Goal: Task Accomplishment & Management: Complete application form

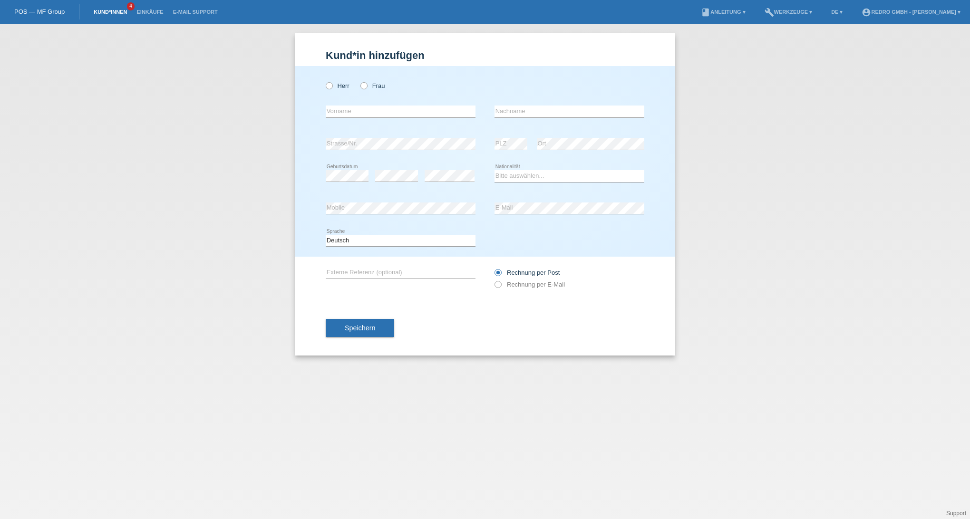
click at [123, 9] on link "Kund*innen" at bounding box center [110, 12] width 43 height 6
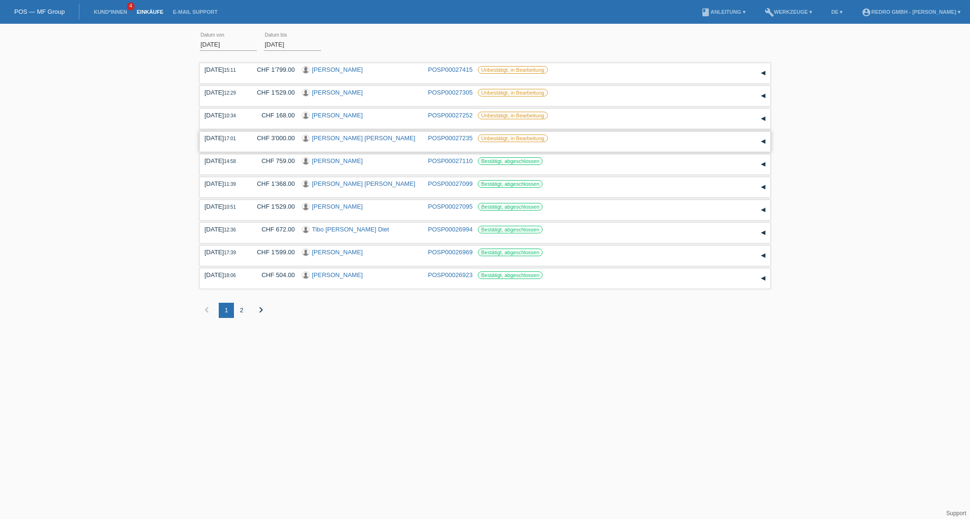
click at [440, 142] on link "POSP00027235" at bounding box center [450, 138] width 45 height 7
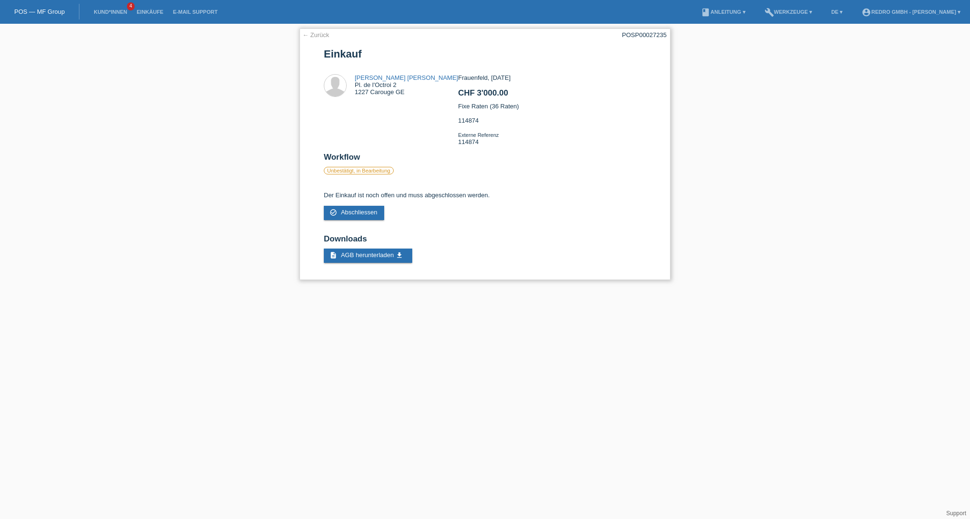
click at [468, 146] on div "Frauenfeld, 08.09.2025 CHF 3'000.00 Fixe Raten (36 Raten) 114874 Externe Refere…" at bounding box center [552, 113] width 188 height 78
copy div "114874"
drag, startPoint x: 426, startPoint y: 78, endPoint x: 404, endPoint y: 78, distance: 21.9
click at [404, 78] on div "Mohamed Lamin Benia Pl. de l'Octroi 2 1227 Carouge GE" at bounding box center [391, 86] width 134 height 24
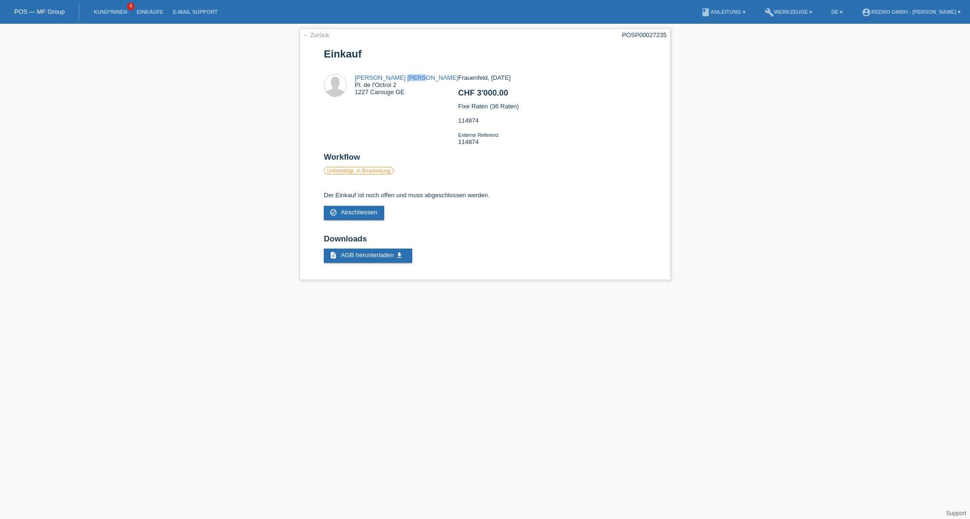
copy link "Benia"
click at [364, 216] on span "Abschliessen" at bounding box center [359, 212] width 37 height 7
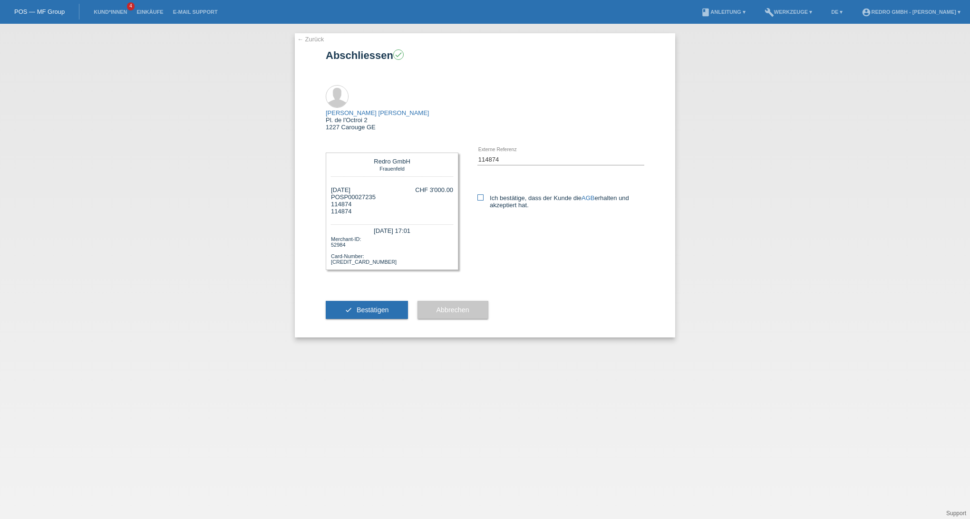
click at [494, 195] on label "Ich bestätige, dass der Kunde die AGB erhalten und akzeptiert hat." at bounding box center [561, 202] width 167 height 14
click at [484, 195] on input "Ich bestätige, dass der Kunde die AGB erhalten und akzeptiert hat." at bounding box center [481, 198] width 6 height 6
checkbox input "true"
click at [387, 306] on span "Bestätigen" at bounding box center [373, 310] width 32 height 8
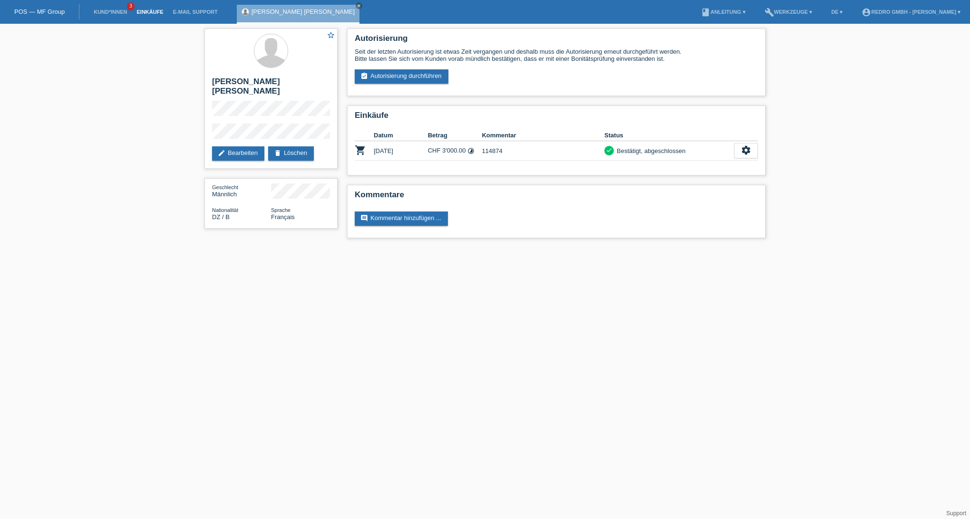
click at [146, 11] on link "Einkäufe" at bounding box center [150, 12] width 36 height 6
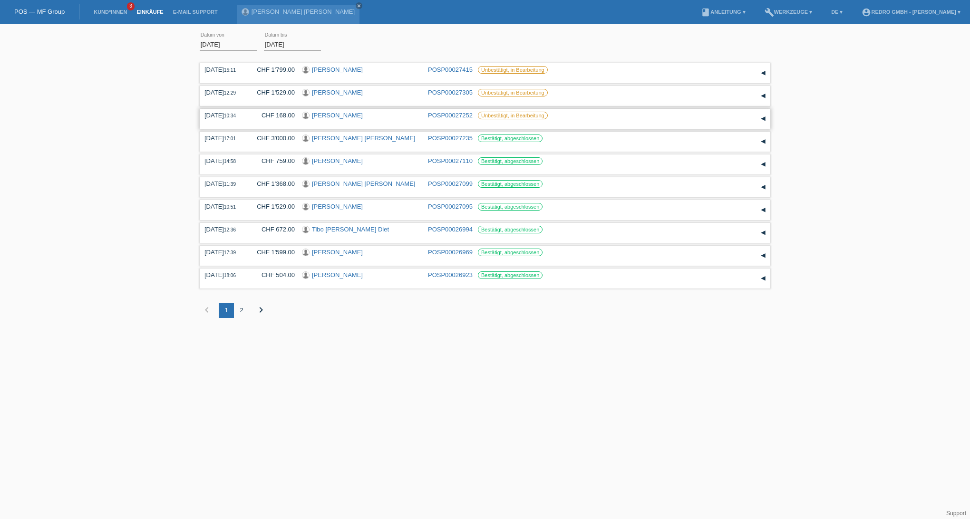
click at [443, 116] on link "POSP00027252" at bounding box center [450, 115] width 45 height 7
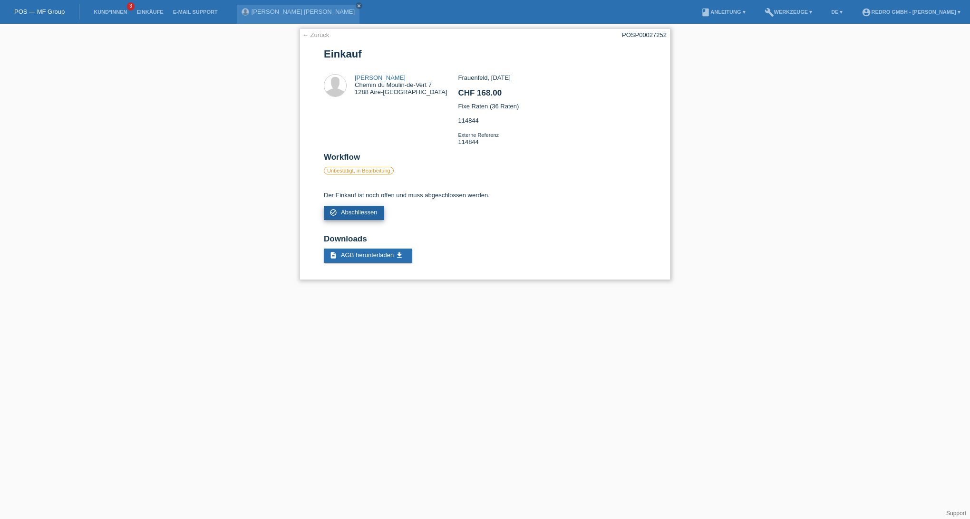
click at [358, 216] on span "Abschliessen" at bounding box center [359, 212] width 37 height 7
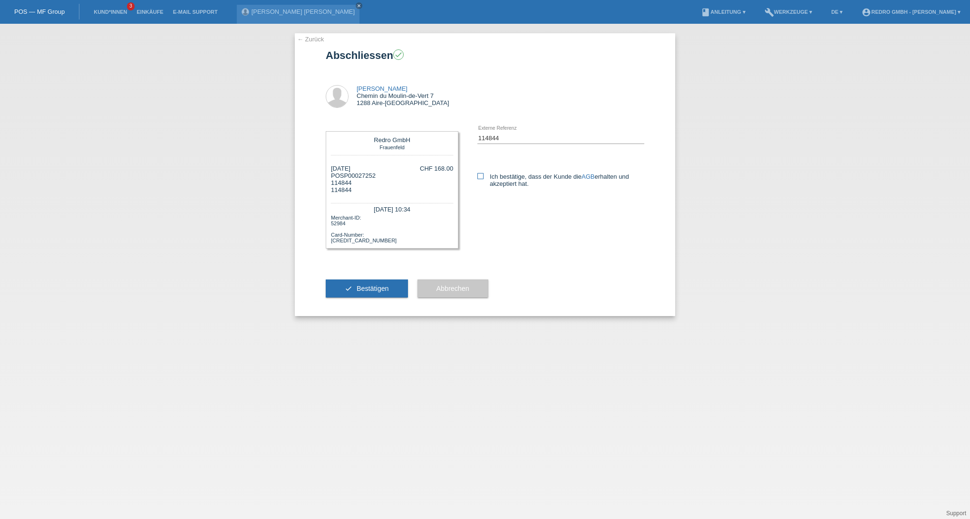
click at [482, 176] on icon at bounding box center [481, 176] width 6 height 6
click at [482, 176] on input "Ich bestätige, dass der Kunde die AGB erhalten und akzeptiert hat." at bounding box center [481, 176] width 6 height 6
checkbox input "true"
click at [367, 293] on span "Bestätigen" at bounding box center [373, 289] width 32 height 8
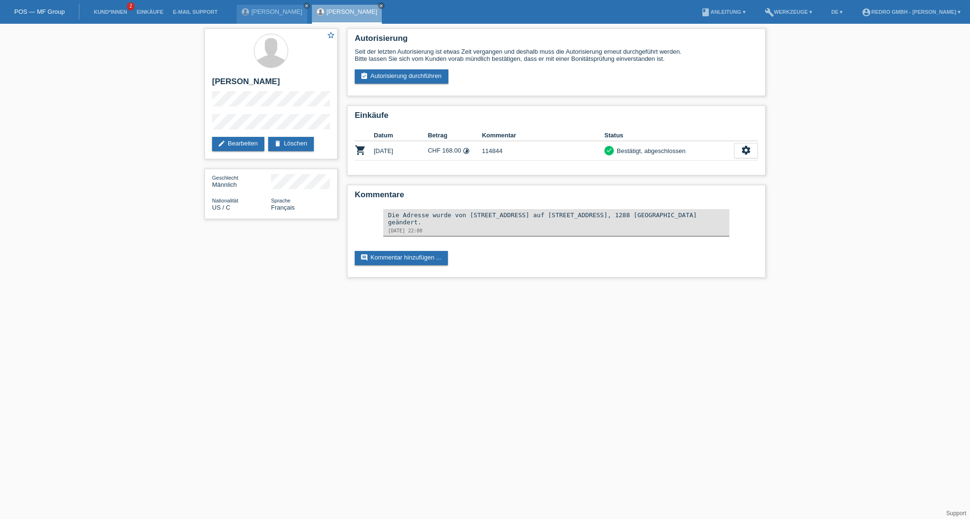
click at [158, 13] on link "Einkäufe" at bounding box center [150, 12] width 36 height 6
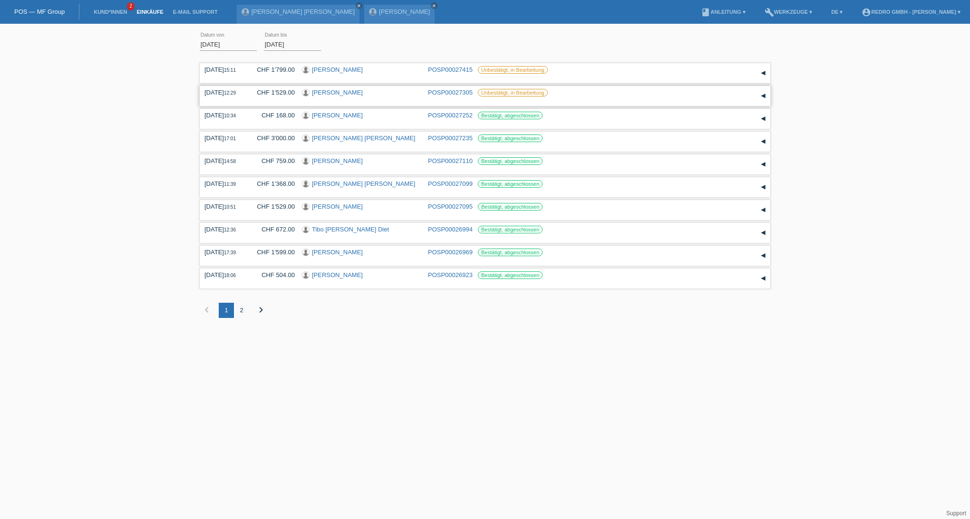
click at [449, 91] on link "POSP00027305" at bounding box center [450, 92] width 45 height 7
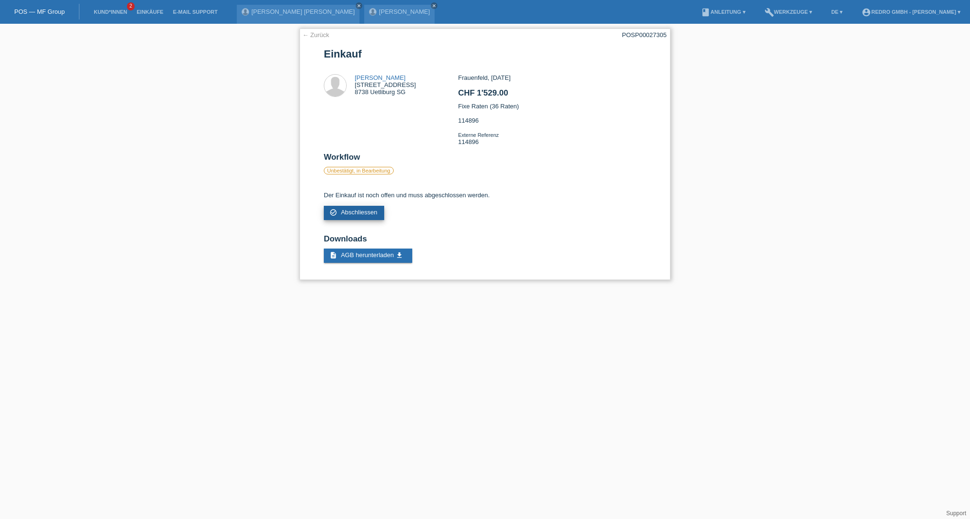
click at [378, 216] on span "Abschliessen" at bounding box center [359, 212] width 37 height 7
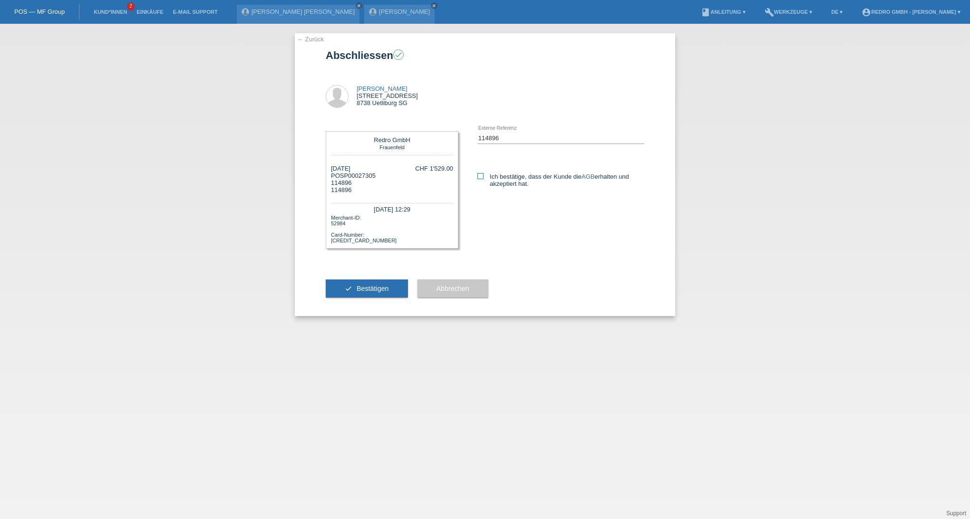
click at [483, 177] on icon at bounding box center [481, 176] width 6 height 6
click at [483, 177] on input "Ich bestätige, dass der Kunde die AGB erhalten und akzeptiert hat." at bounding box center [481, 176] width 6 height 6
checkbox input "true"
click at [396, 296] on button "check Bestätigen" at bounding box center [367, 289] width 82 height 18
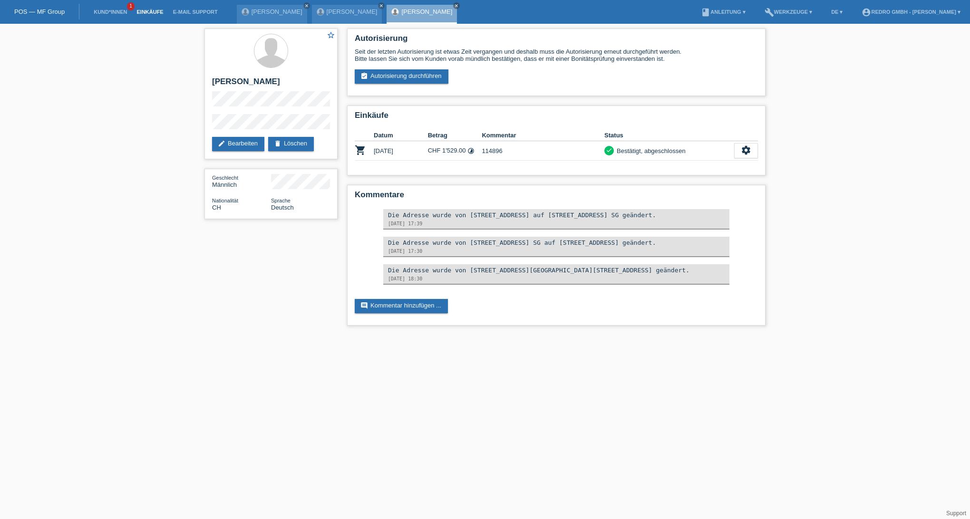
click at [150, 12] on link "Einkäufe" at bounding box center [150, 12] width 36 height 6
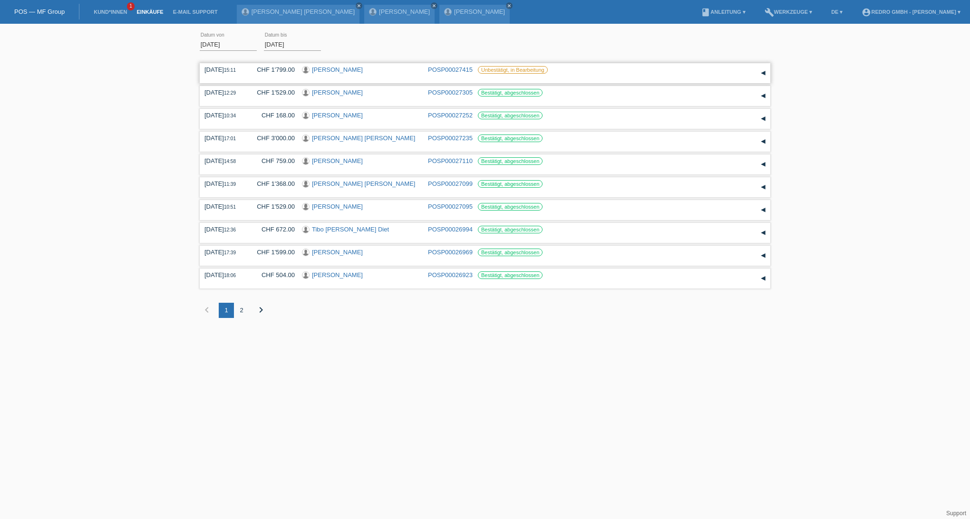
drag, startPoint x: 360, startPoint y: 68, endPoint x: 335, endPoint y: 71, distance: 24.9
click at [335, 71] on div "[PERSON_NAME]" at bounding box center [361, 70] width 119 height 9
copy link "Vetterli"
